Goal: Task Accomplishment & Management: Complete application form

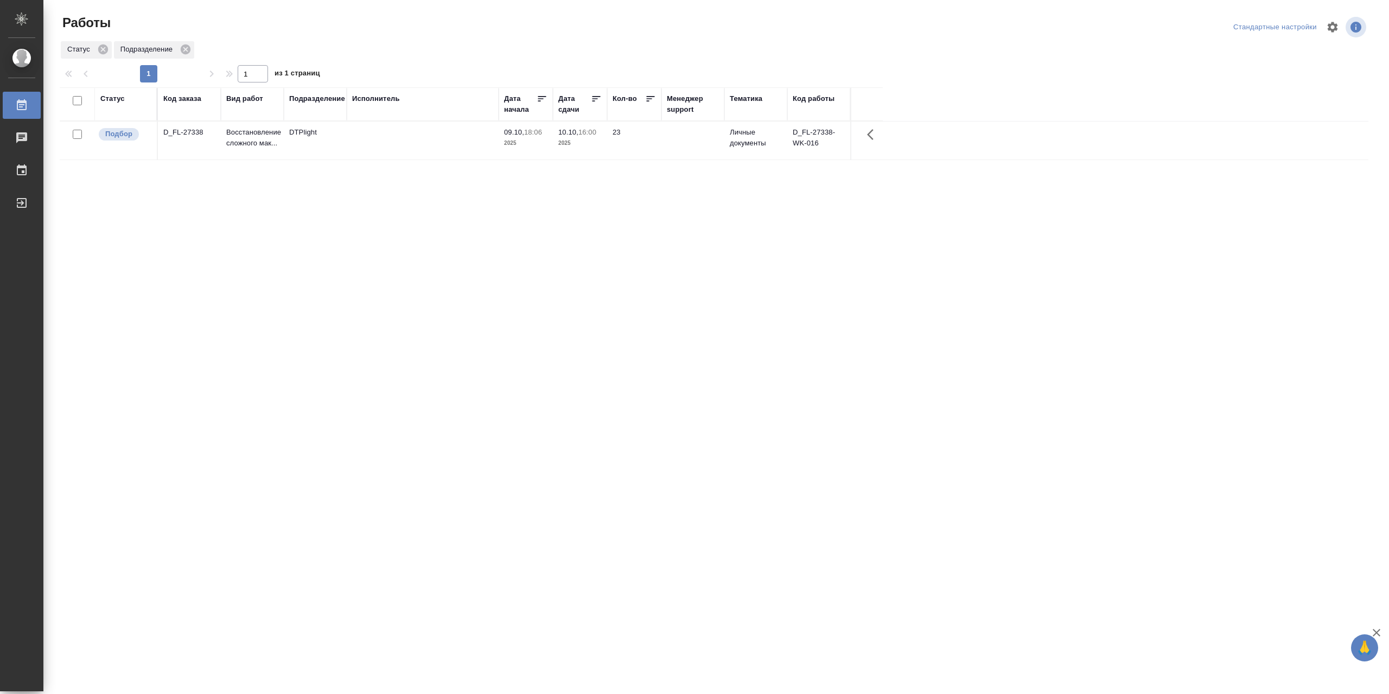
click at [429, 144] on td at bounding box center [423, 141] width 152 height 38
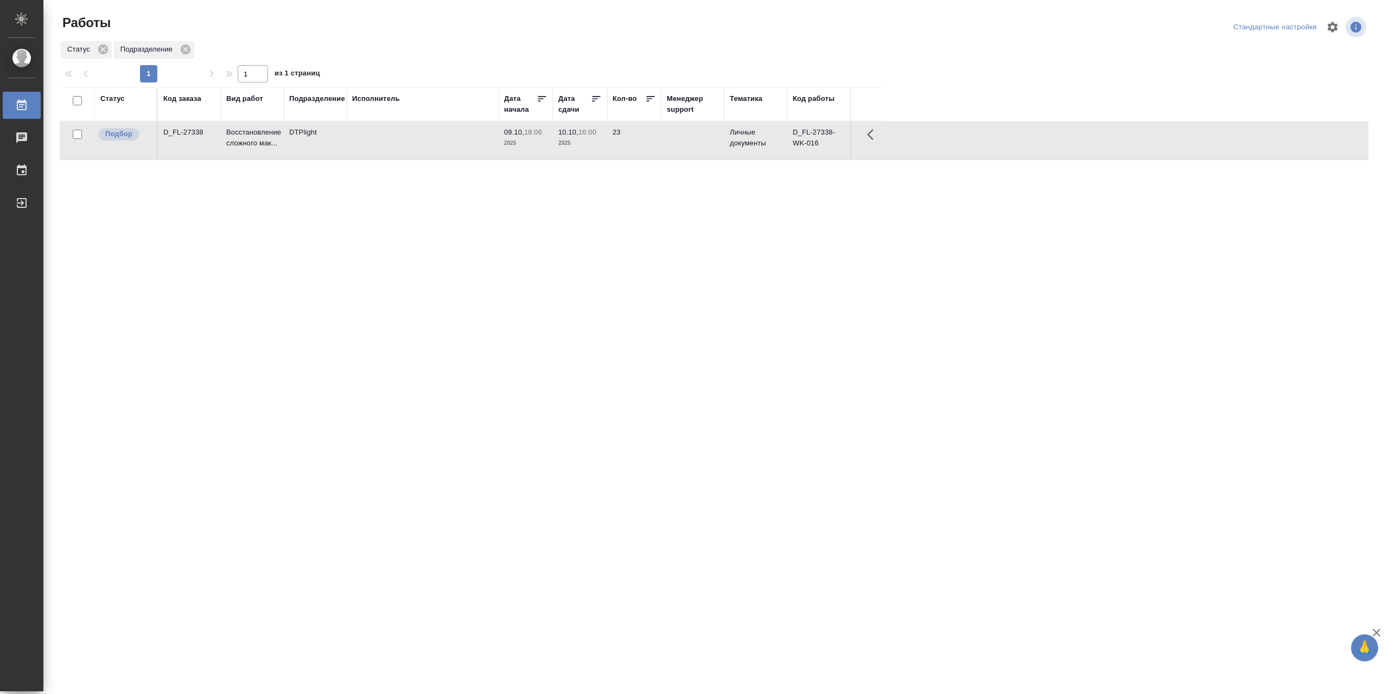
click at [429, 145] on td at bounding box center [423, 141] width 152 height 38
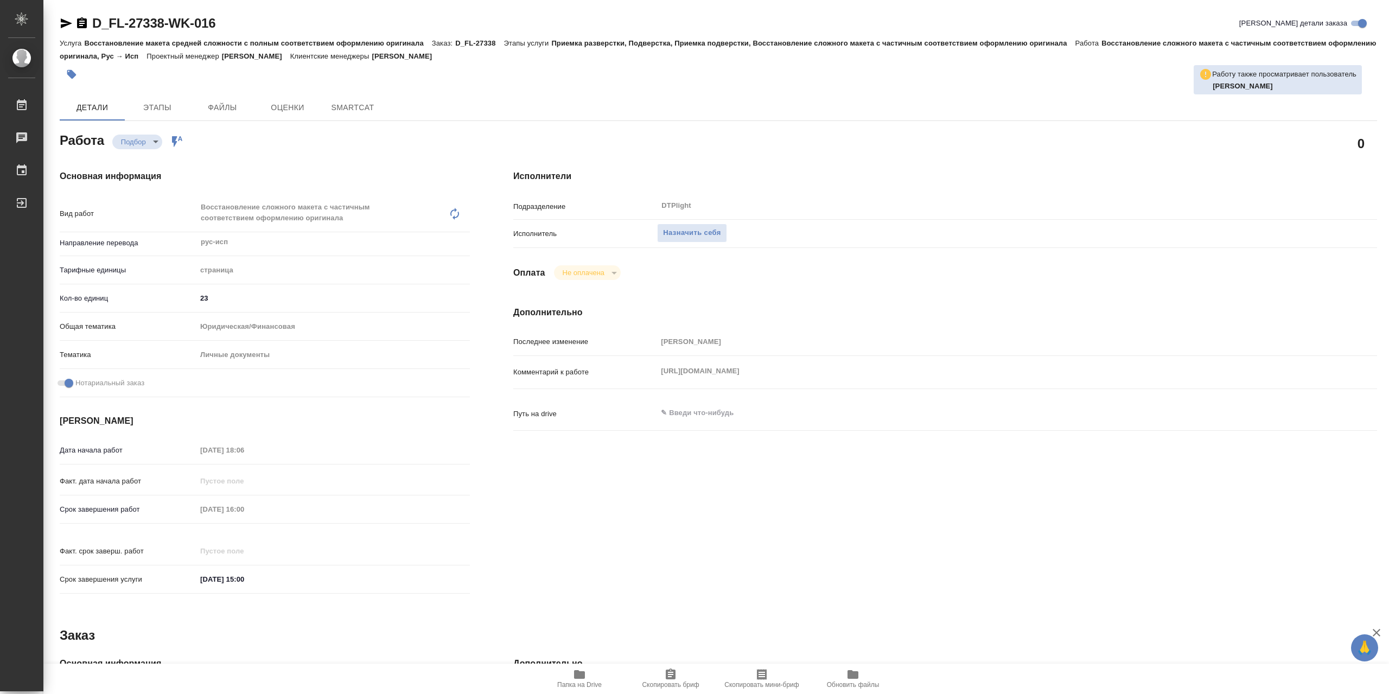
type textarea "x"
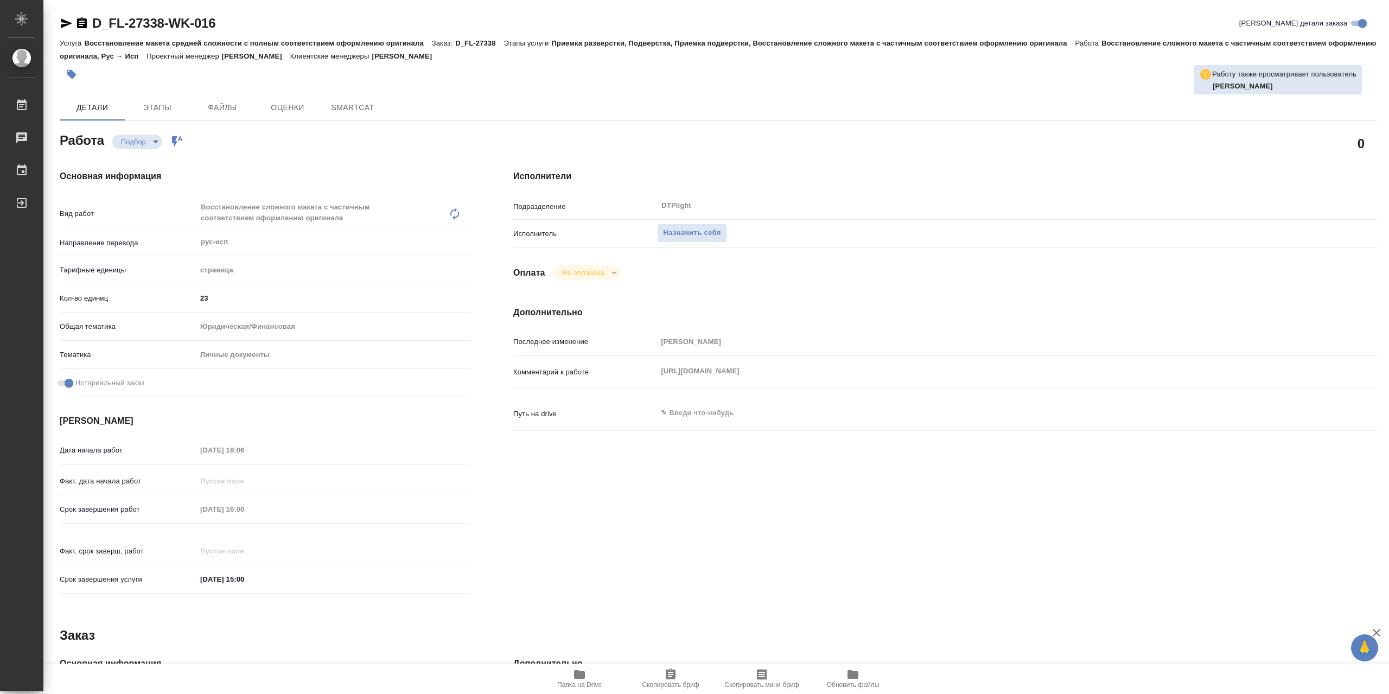
type textarea "x"
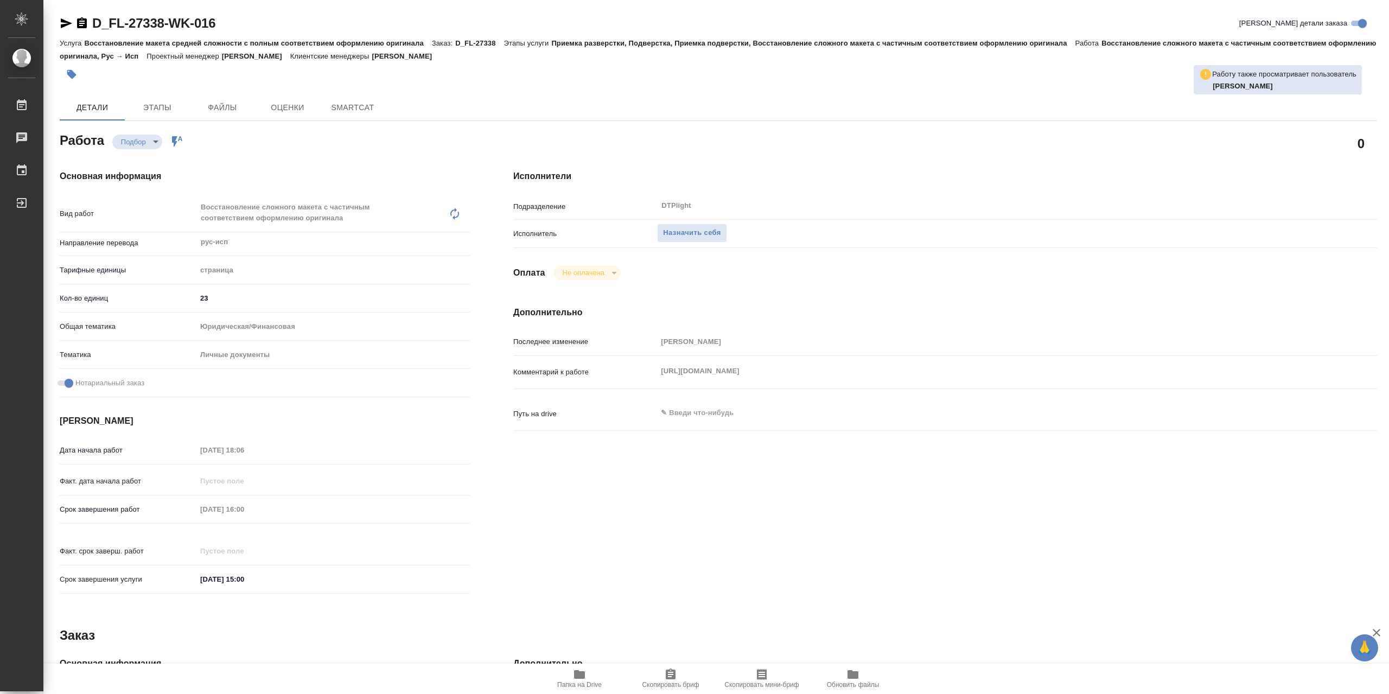
type textarea "x"
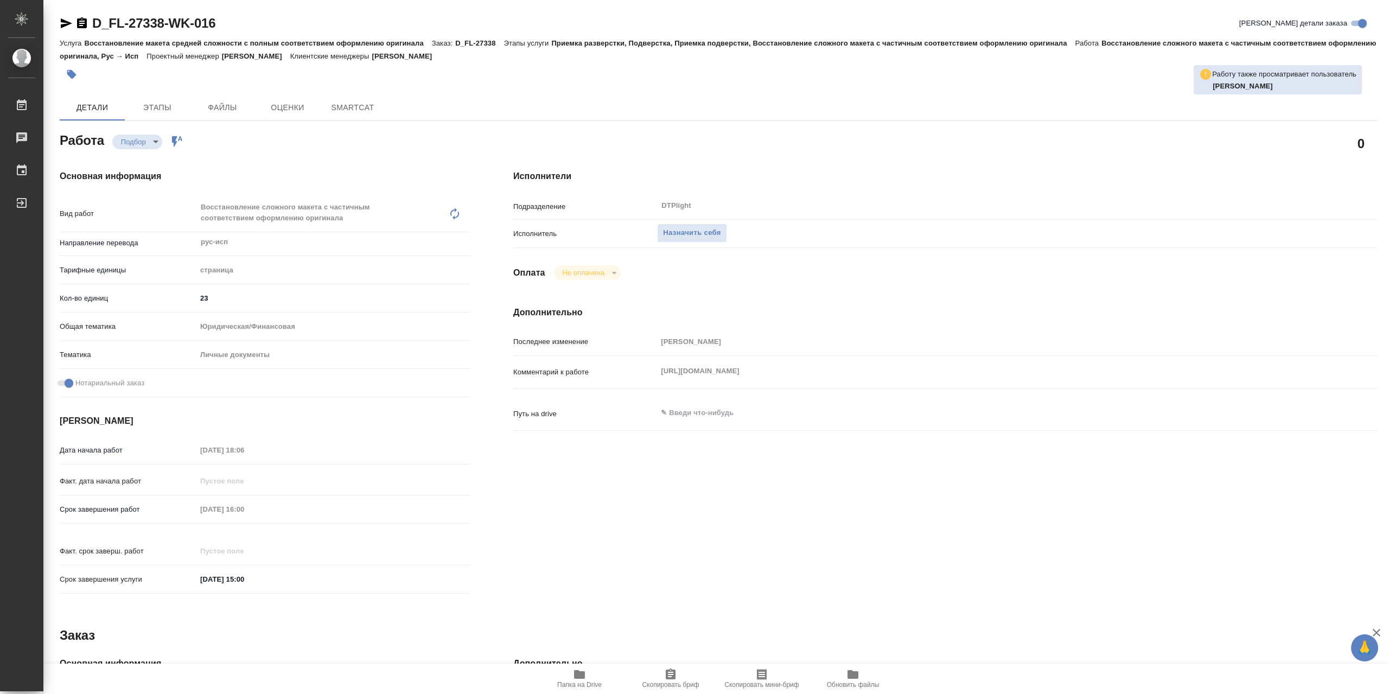
type textarea "x"
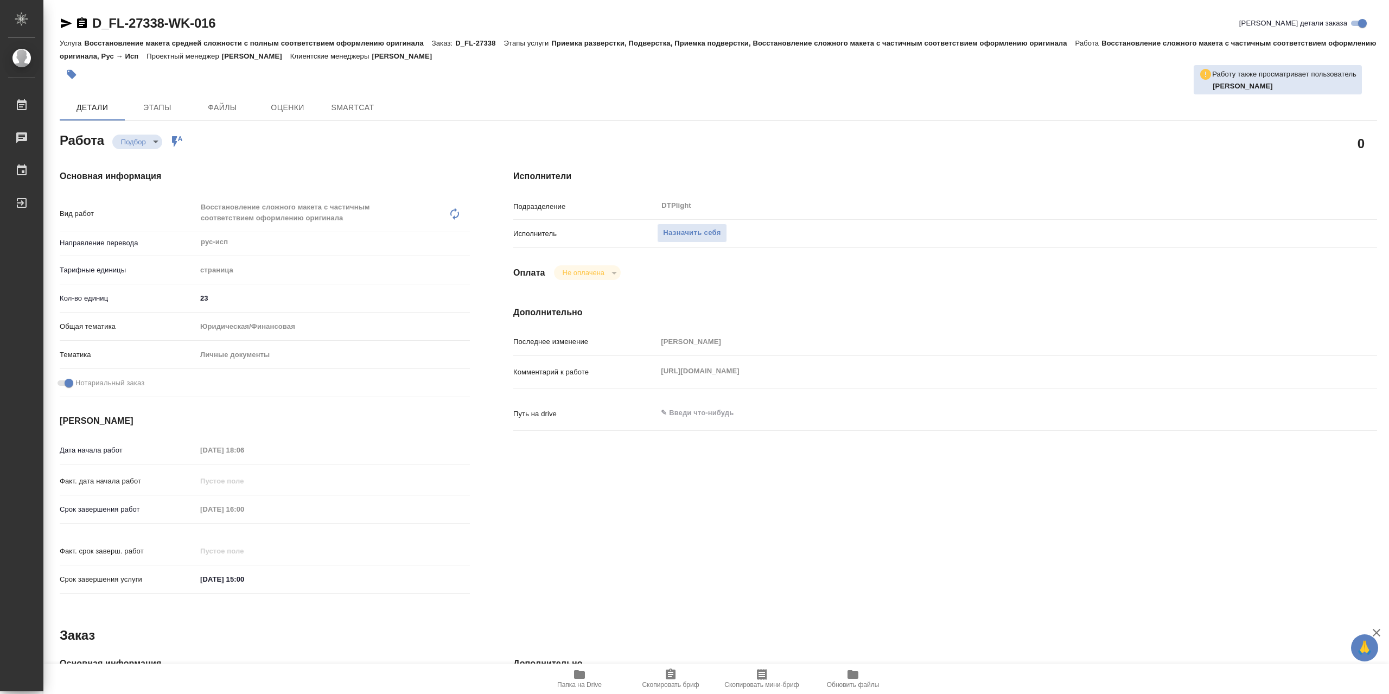
type textarea "x"
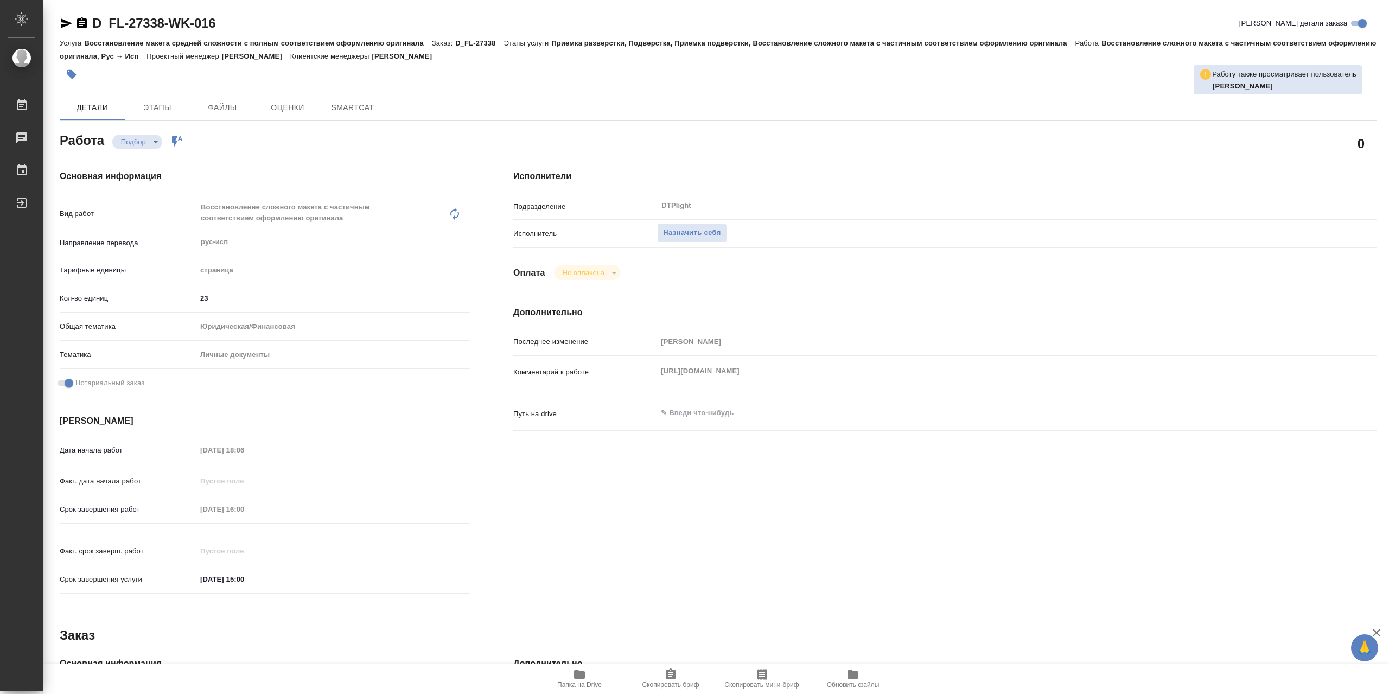
type textarea "x"
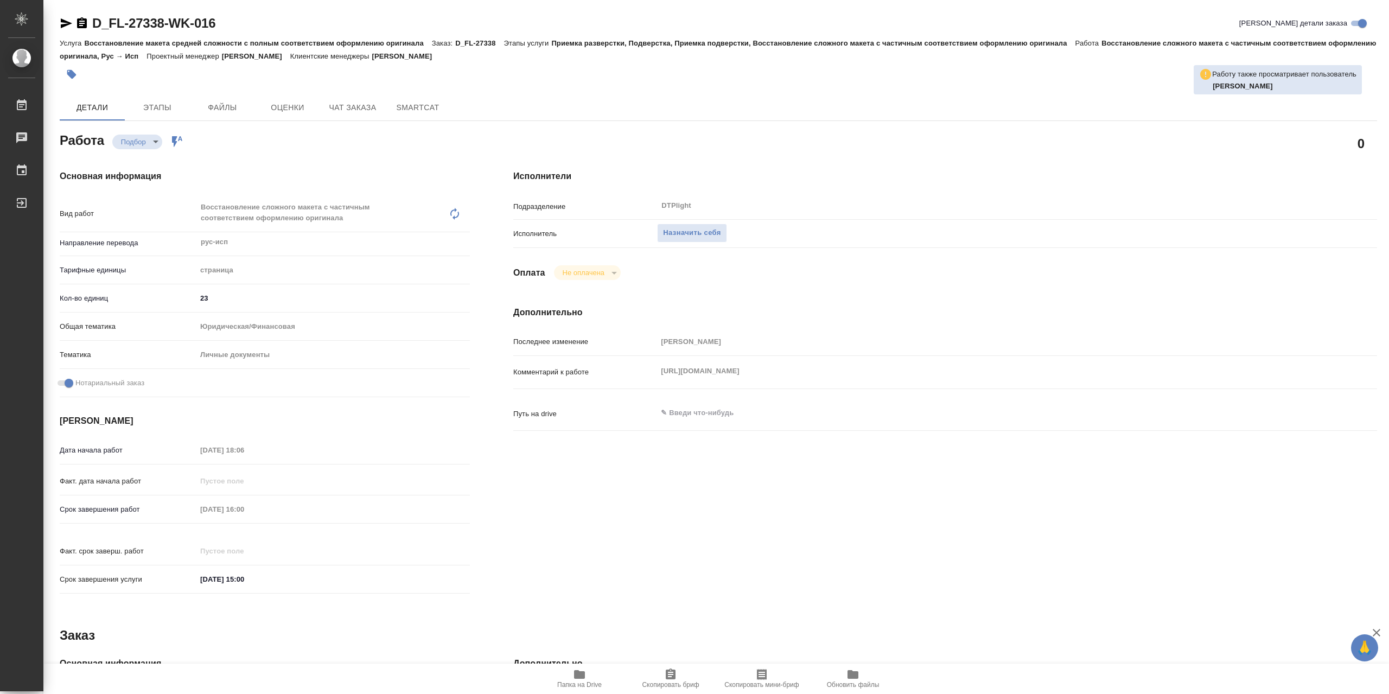
type textarea "x"
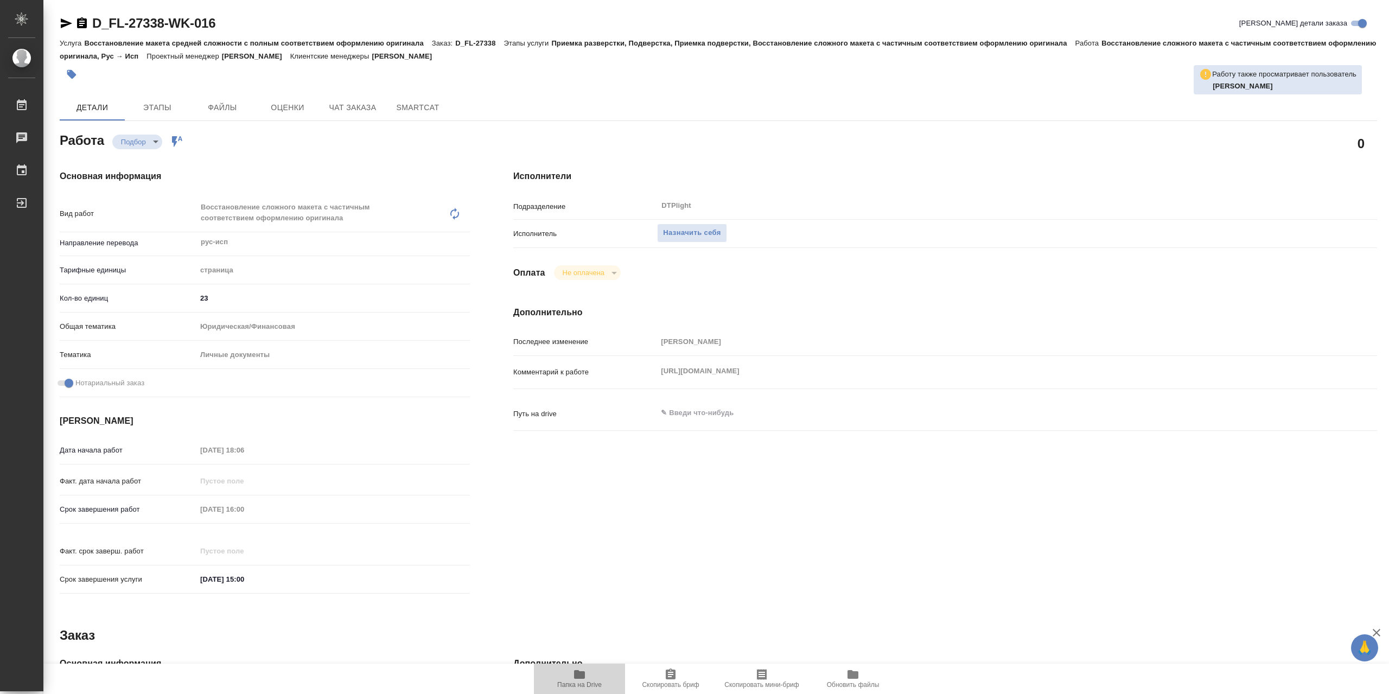
click at [569, 676] on span "Папка на Drive" at bounding box center [580, 678] width 78 height 21
type textarea "x"
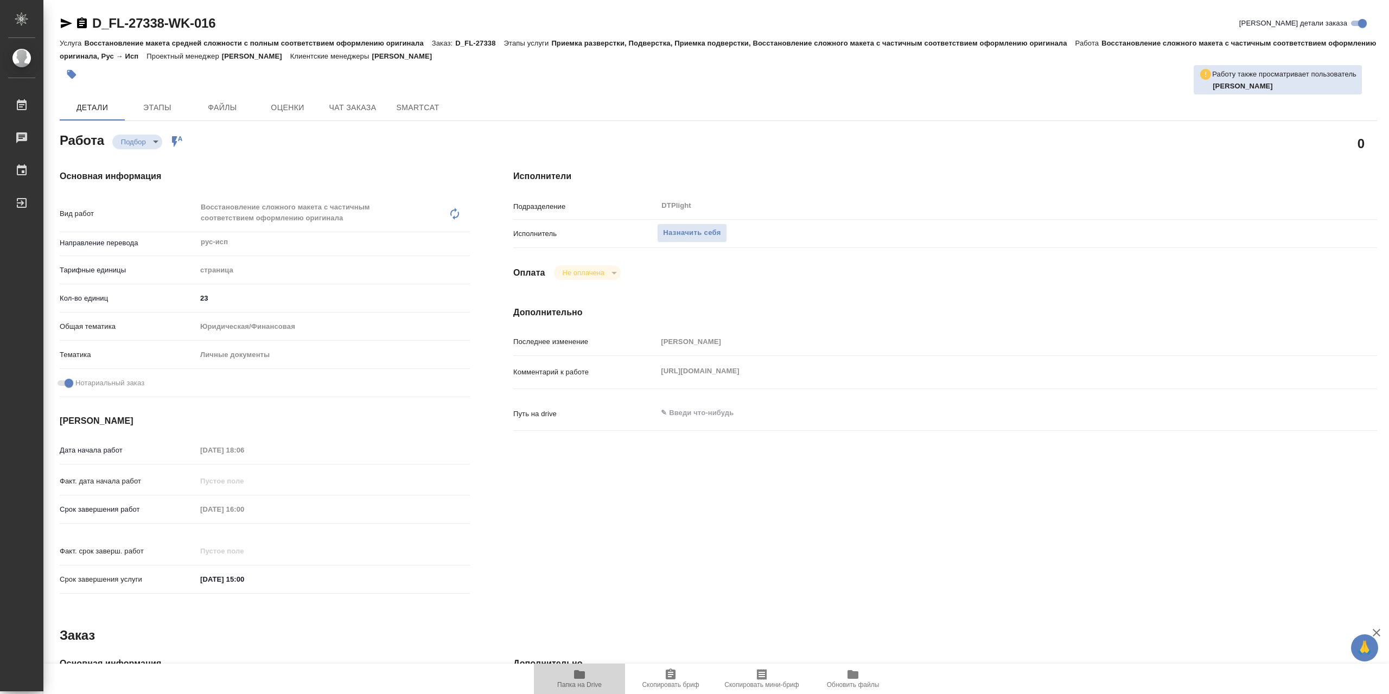
type textarea "x"
